Goal: Task Accomplishment & Management: Manage account settings

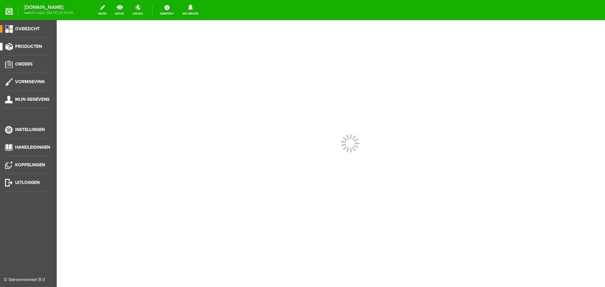
click at [24, 44] on span "Producten" at bounding box center [28, 46] width 27 height 5
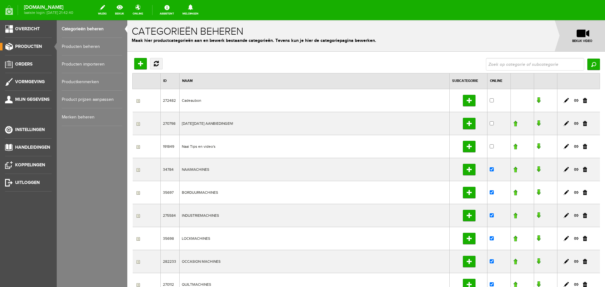
click at [85, 46] on link "Producten beheren" at bounding box center [92, 47] width 61 height 18
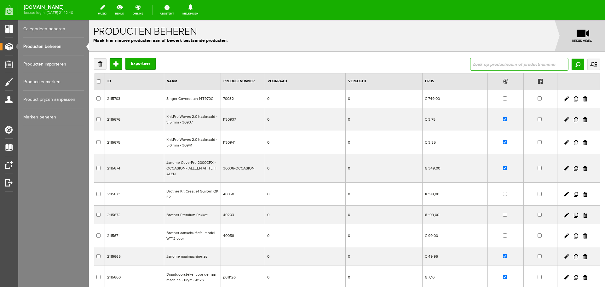
click at [470, 65] on input "text" at bounding box center [519, 64] width 98 height 13
type input "125543"
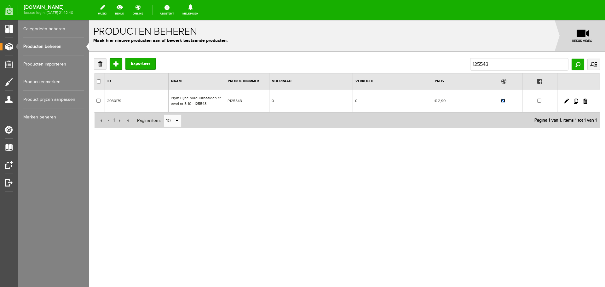
click at [503, 101] on input "checkbox" at bounding box center [503, 101] width 4 height 4
checkbox input "false"
drag, startPoint x: 495, startPoint y: 64, endPoint x: 458, endPoint y: 65, distance: 37.5
click at [458, 65] on div "Verwijderen Toevoegen Exporteer 125543 Zoeken uitgebreid zoeken Categorie Cadea…" at bounding box center [347, 64] width 506 height 13
type input "610287"
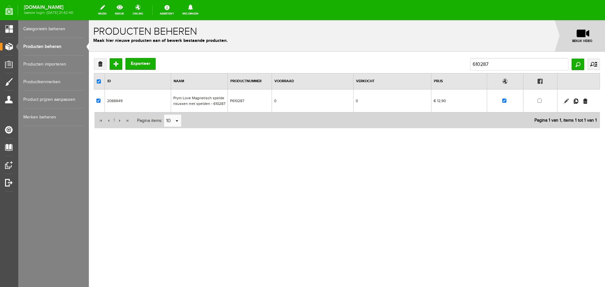
click at [566, 101] on link at bounding box center [566, 101] width 5 height 5
checkbox input "true"
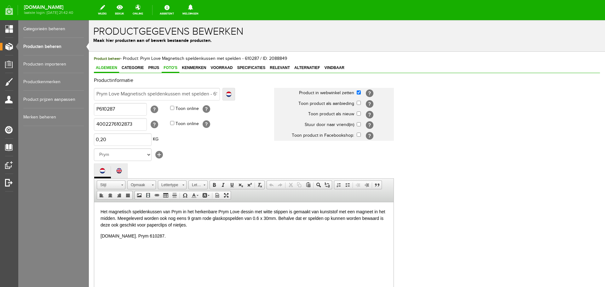
click at [167, 67] on span "Foto's" at bounding box center [171, 68] width 18 height 4
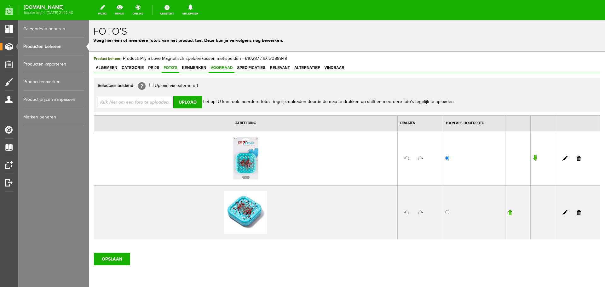
click at [218, 66] on span "Voorraad" at bounding box center [222, 68] width 26 height 4
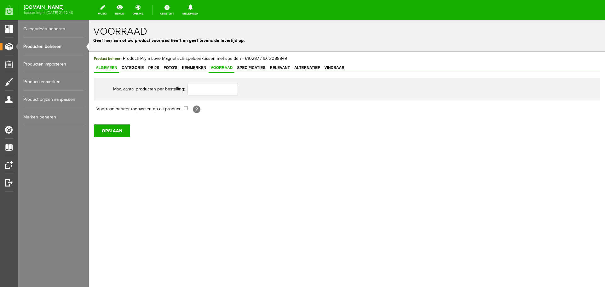
click at [106, 69] on span "Algemeen" at bounding box center [106, 68] width 25 height 4
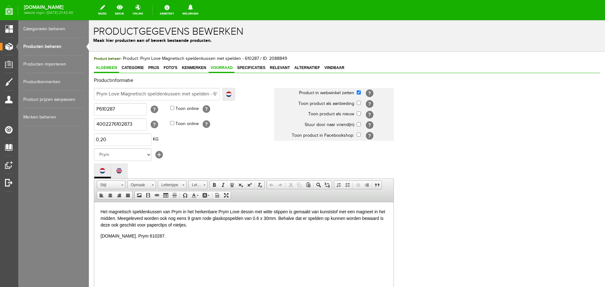
click at [223, 67] on span "Voorraad" at bounding box center [222, 68] width 26 height 4
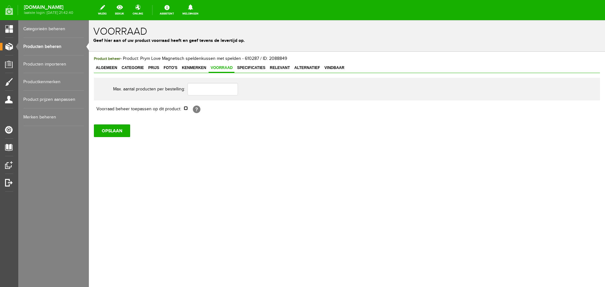
click at [184, 109] on input "checkbox" at bounding box center [186, 108] width 4 height 4
checkbox input "true"
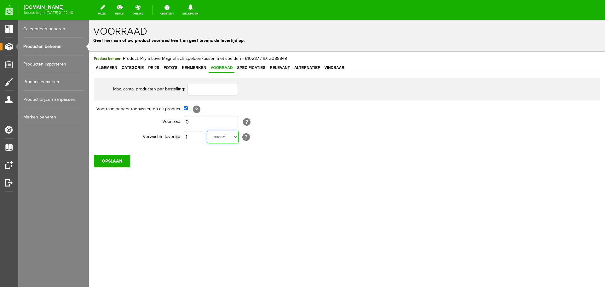
click at [236, 137] on select "dag dagen week weken maand maanden jaar jaren werkdagen" at bounding box center [223, 137] width 32 height 13
select select "year"
click at [207, 131] on select "dag dagen week weken maand maanden jaar jaren werkdagen" at bounding box center [223, 137] width 32 height 13
click at [120, 163] on input "OPSLAAN" at bounding box center [112, 161] width 36 height 13
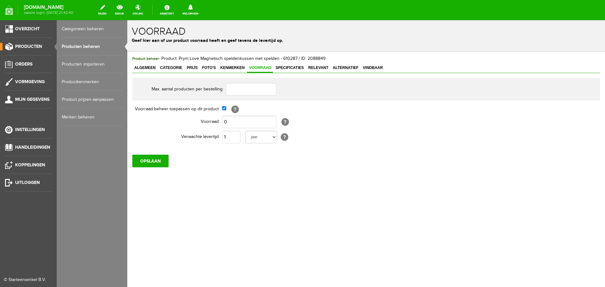
click at [80, 45] on link "Producten beheren" at bounding box center [92, 47] width 61 height 18
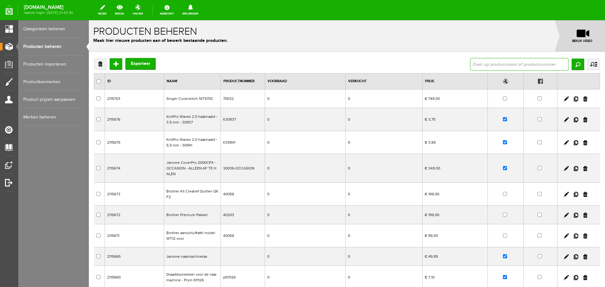
click at [494, 66] on input "text" at bounding box center [519, 64] width 98 height 13
type input "610284"
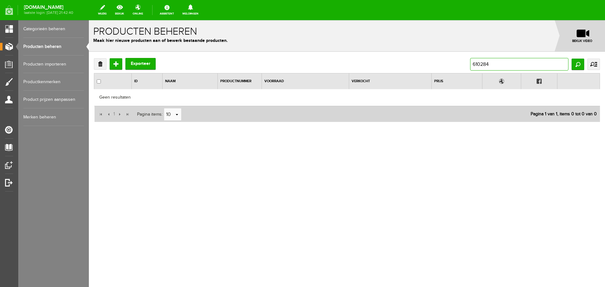
drag, startPoint x: 500, startPoint y: 62, endPoint x: 461, endPoint y: 66, distance: 39.3
click at [461, 66] on div "Verwijderen Toevoegen Exporteer 610284 Zoeken uitgebreid zoeken Categorie Cadea…" at bounding box center [347, 64] width 506 height 13
type input "611330"
click at [578, 67] on input "Zoeken" at bounding box center [578, 64] width 13 height 11
drag, startPoint x: 500, startPoint y: 64, endPoint x: 447, endPoint y: 64, distance: 52.6
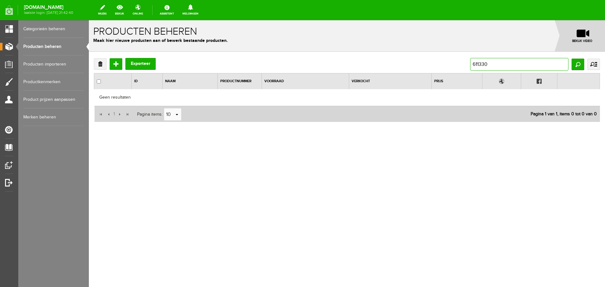
click at [447, 64] on div "Verwijderen Toevoegen Exporteer 611330 Zoeken uitgebreid zoeken Categorie Cadea…" at bounding box center [347, 64] width 506 height 13
type input "610284"
drag, startPoint x: 494, startPoint y: 67, endPoint x: 458, endPoint y: 68, distance: 36.6
click at [458, 68] on div "Verwijderen Toevoegen Exporteer 610284 Zoeken uitgebreid zoeken Categorie Cadea…" at bounding box center [347, 64] width 506 height 13
type input "love"
